Goal: Use online tool/utility: Utilize a website feature to perform a specific function

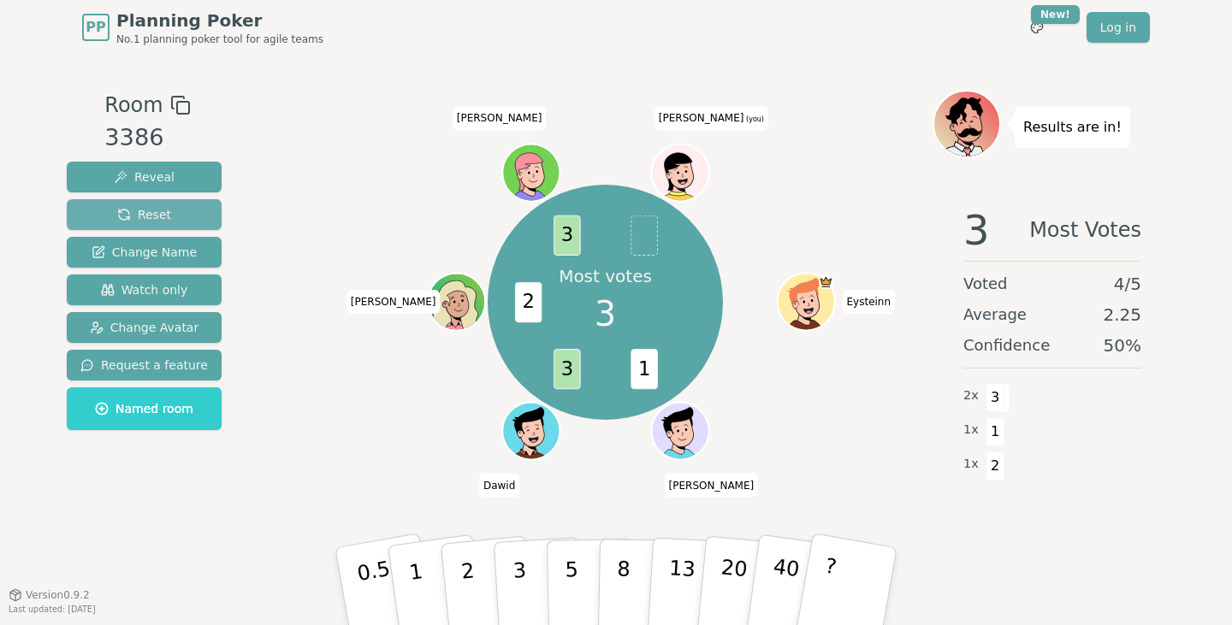
click at [164, 216] on button "Reset" at bounding box center [144, 214] width 155 height 31
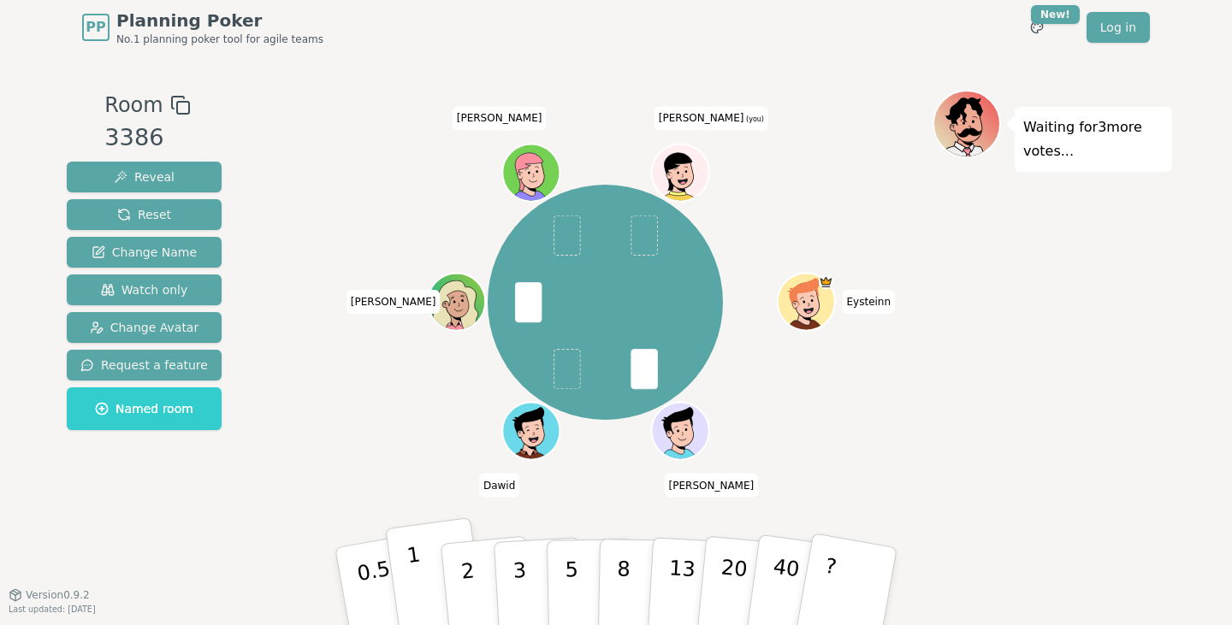
click at [431, 557] on button "1" at bounding box center [436, 586] width 102 height 139
click at [474, 566] on button "2" at bounding box center [487, 587] width 97 height 136
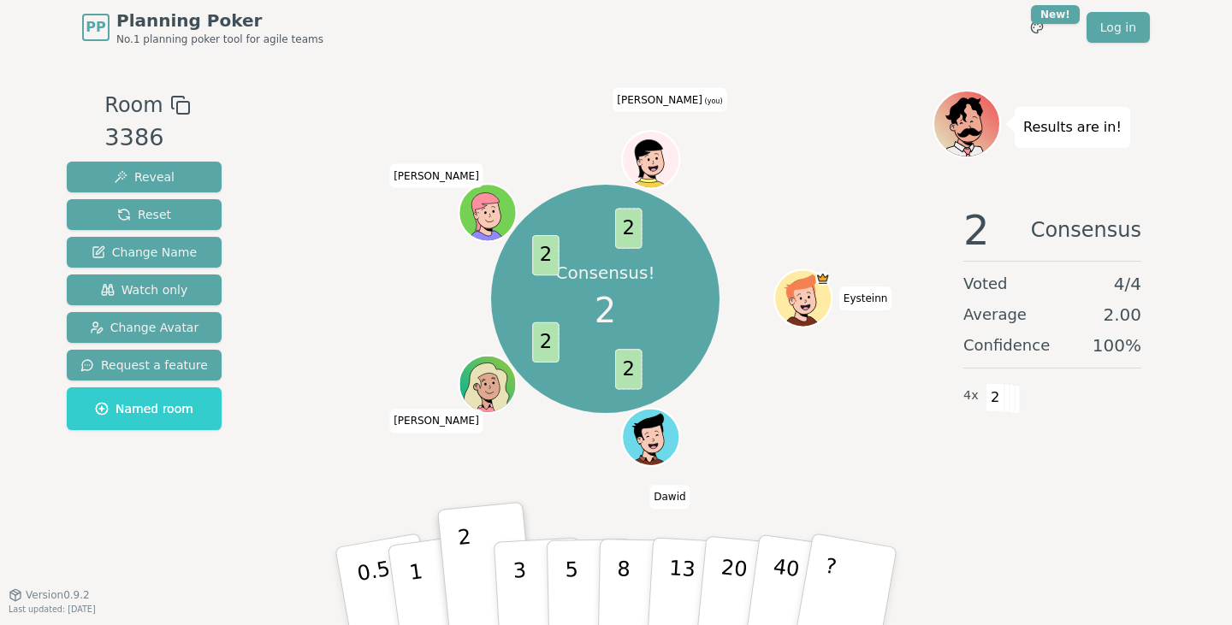
click at [885, 482] on div "Consensus! 2 2 2 2 2 Eysteinn [PERSON_NAME] [PERSON_NAME] (you)" at bounding box center [605, 325] width 654 height 470
click at [167, 219] on button "Reset" at bounding box center [144, 214] width 155 height 31
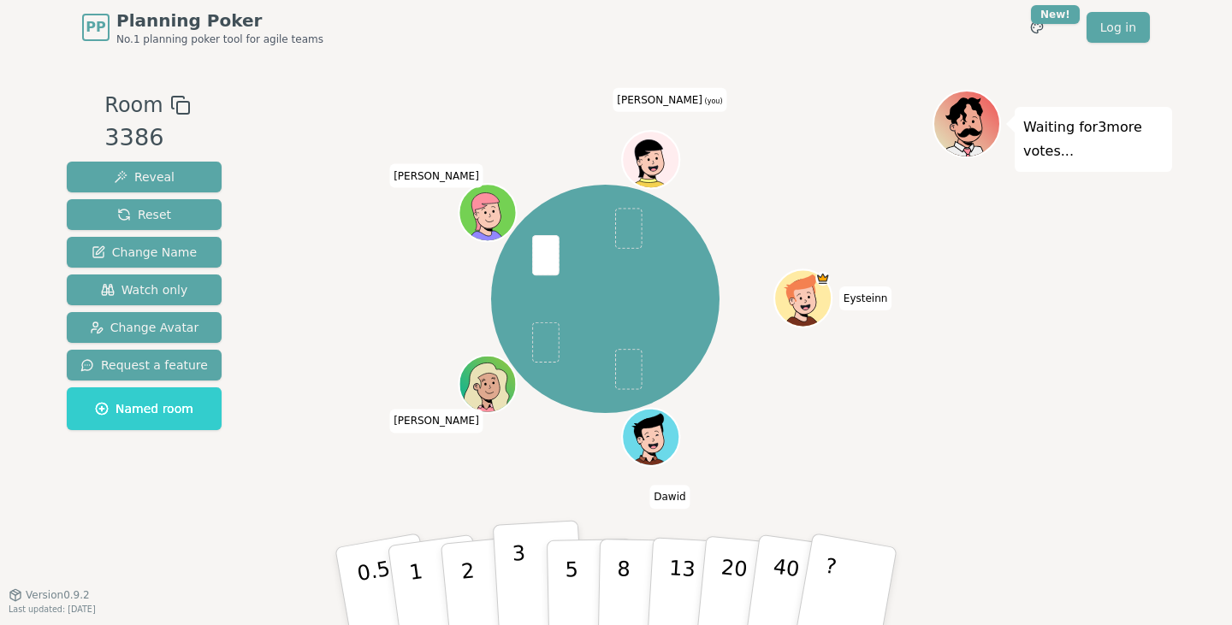
click at [523, 555] on button "3" at bounding box center [539, 586] width 93 height 133
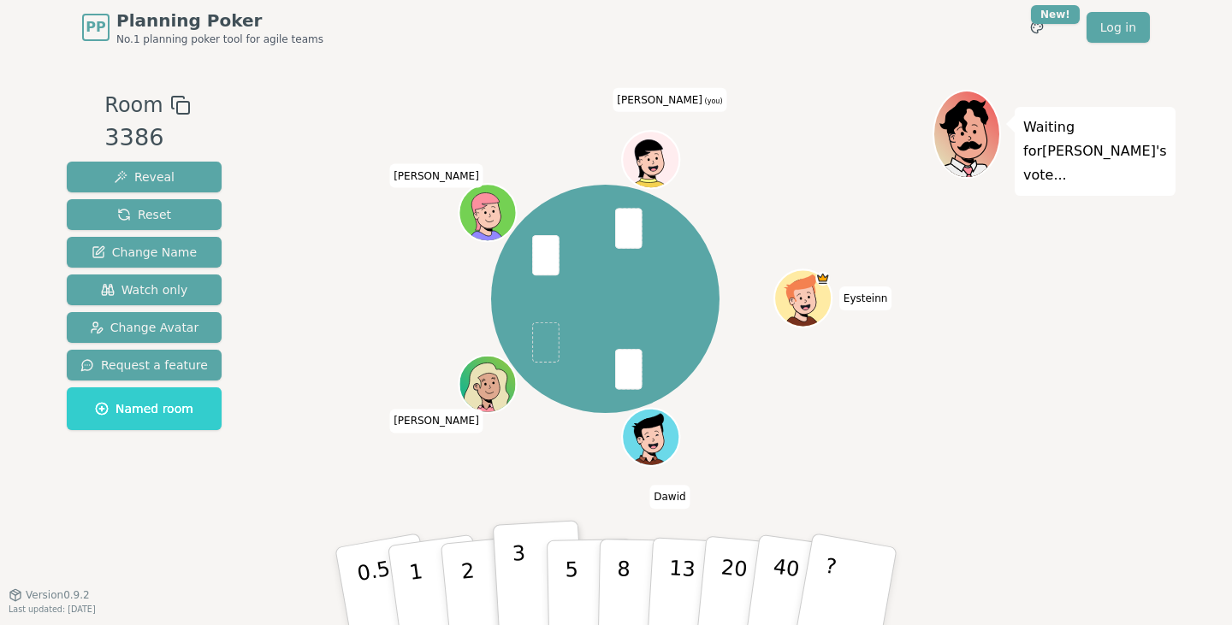
click at [520, 549] on p "3" at bounding box center [520, 587] width 19 height 93
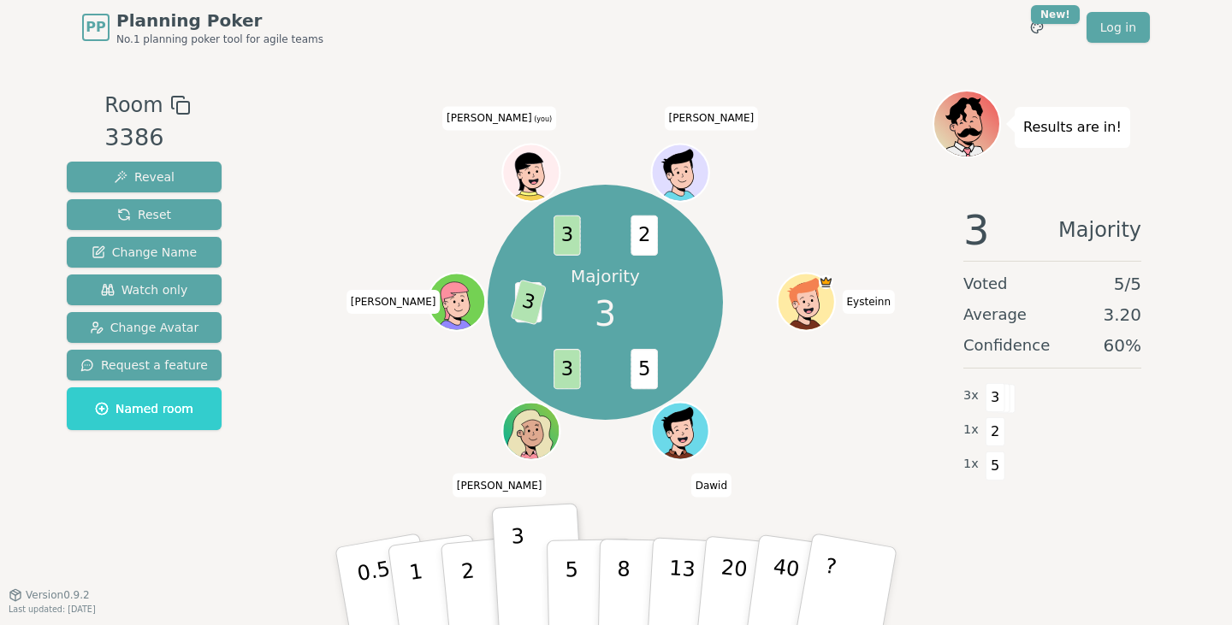
click at [824, 456] on div "Majority 3 5 3 5 3 3 2 Eysteinn [PERSON_NAME] [PERSON_NAME] (you) [PERSON_NAME]" at bounding box center [605, 302] width 654 height 363
click at [890, 154] on div "Majority 3 5 3 5 3 3 2 Eysteinn [PERSON_NAME] [PERSON_NAME] (you) [PERSON_NAME]" at bounding box center [605, 302] width 654 height 363
click at [154, 214] on span "Reset" at bounding box center [144, 214] width 54 height 17
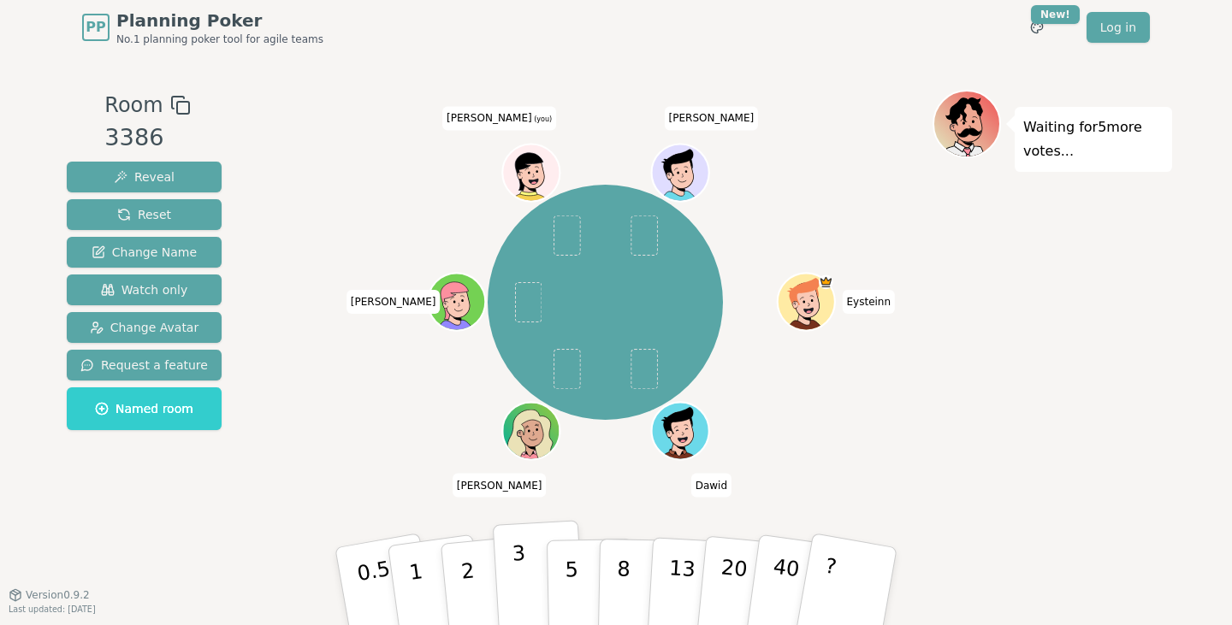
click at [518, 548] on p "3" at bounding box center [520, 587] width 19 height 93
click at [576, 557] on button "5" at bounding box center [591, 587] width 88 height 130
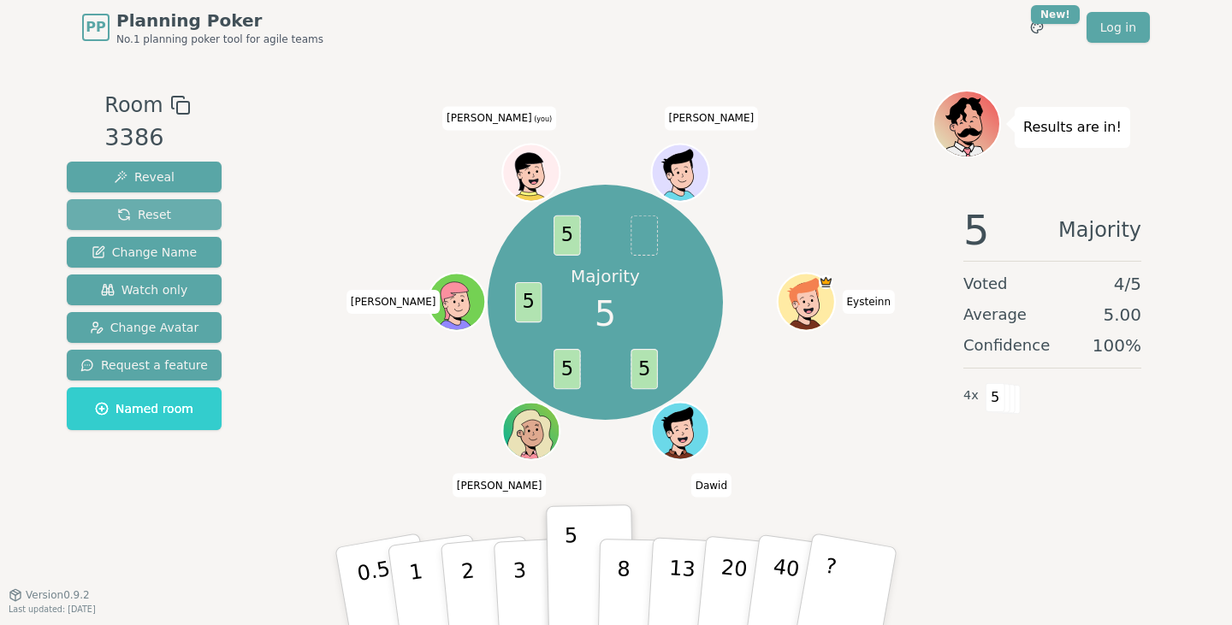
click at [144, 210] on span "Reset" at bounding box center [144, 214] width 54 height 17
